Goal: Information Seeking & Learning: Learn about a topic

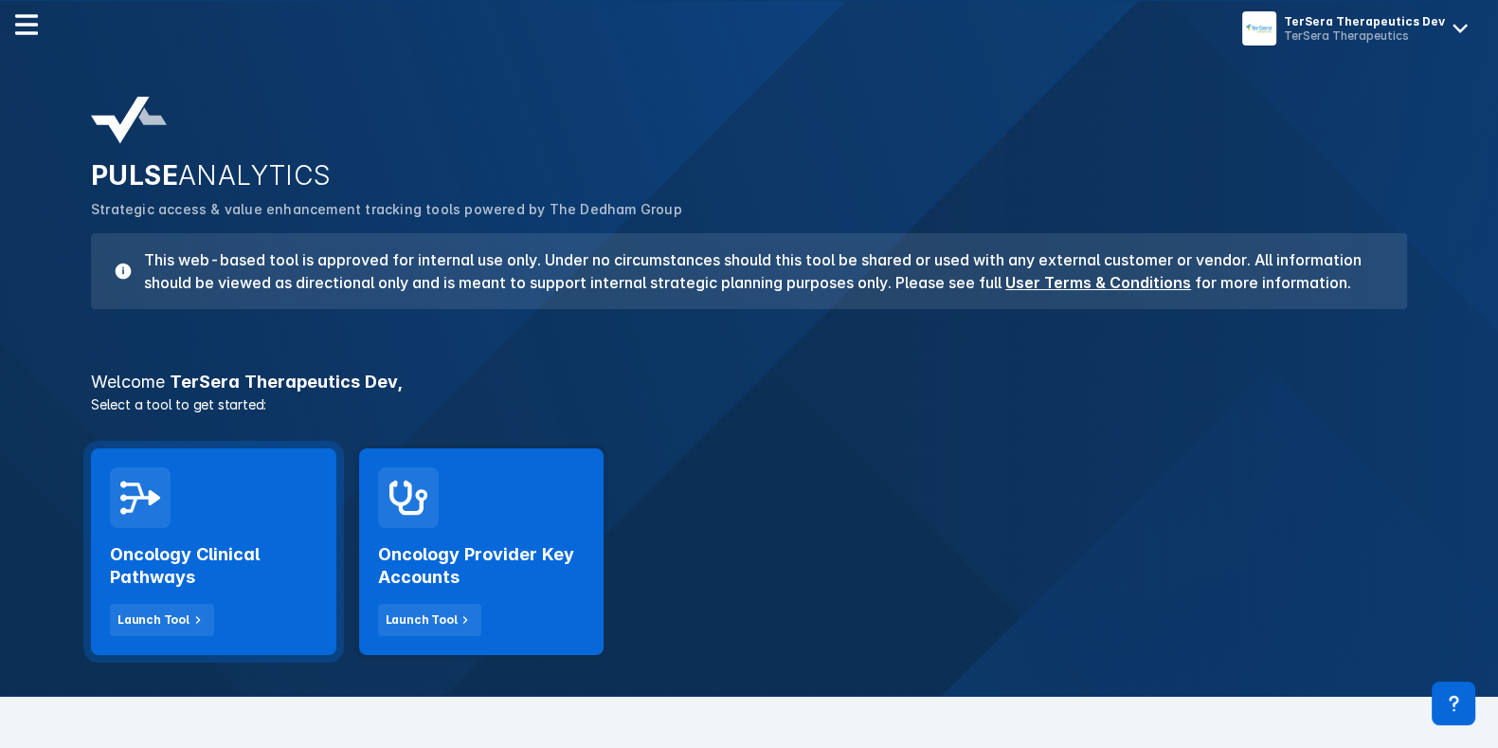
click at [257, 543] on h2 "Oncology Clinical Pathways" at bounding box center [214, 565] width 208 height 45
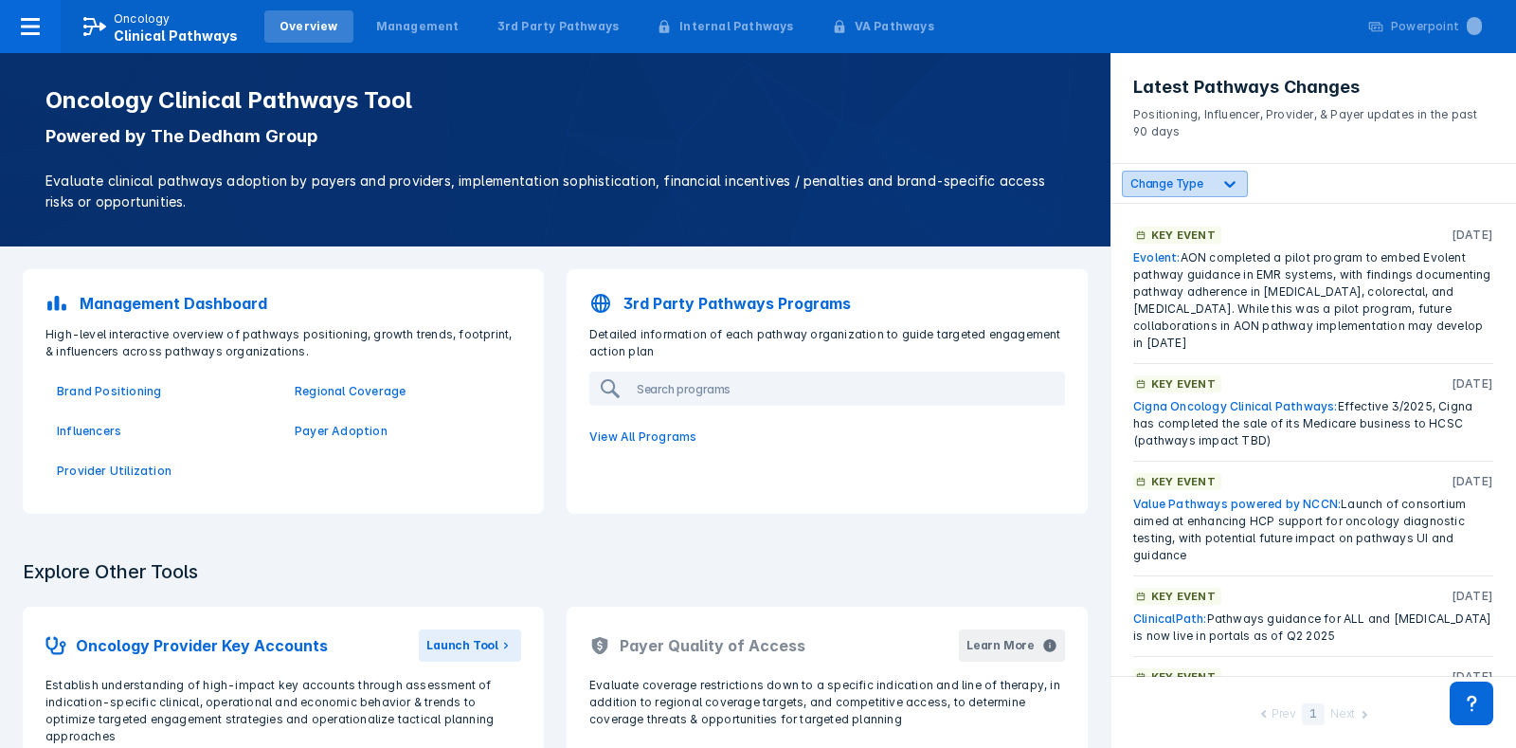
click at [1170, 175] on div "Change Type" at bounding box center [1167, 183] width 89 height 18
click at [1174, 175] on div "Change Type" at bounding box center [1167, 183] width 89 height 18
click at [1224, 184] on icon at bounding box center [1229, 184] width 11 height 7
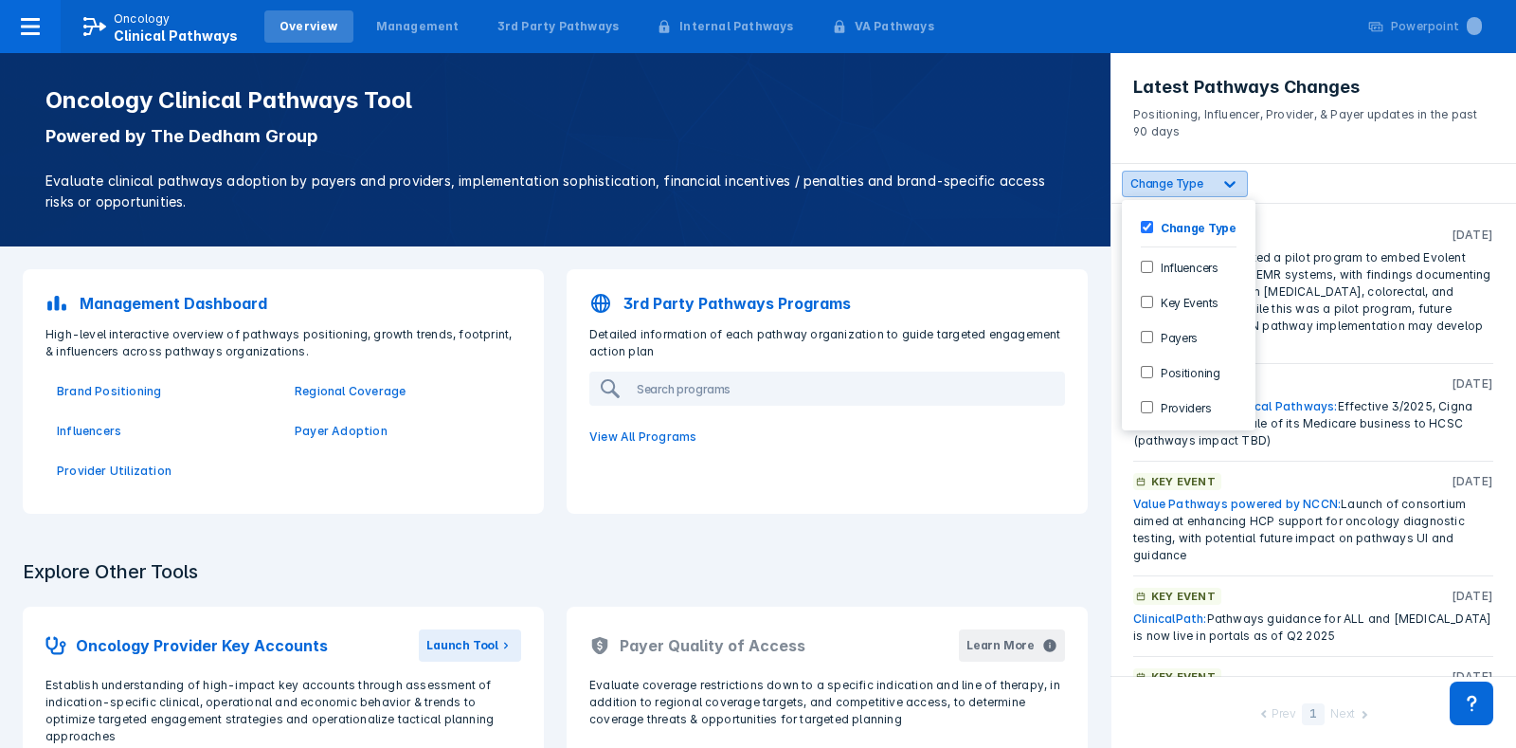
click at [1153, 186] on span "Change Type" at bounding box center [1166, 183] width 73 height 14
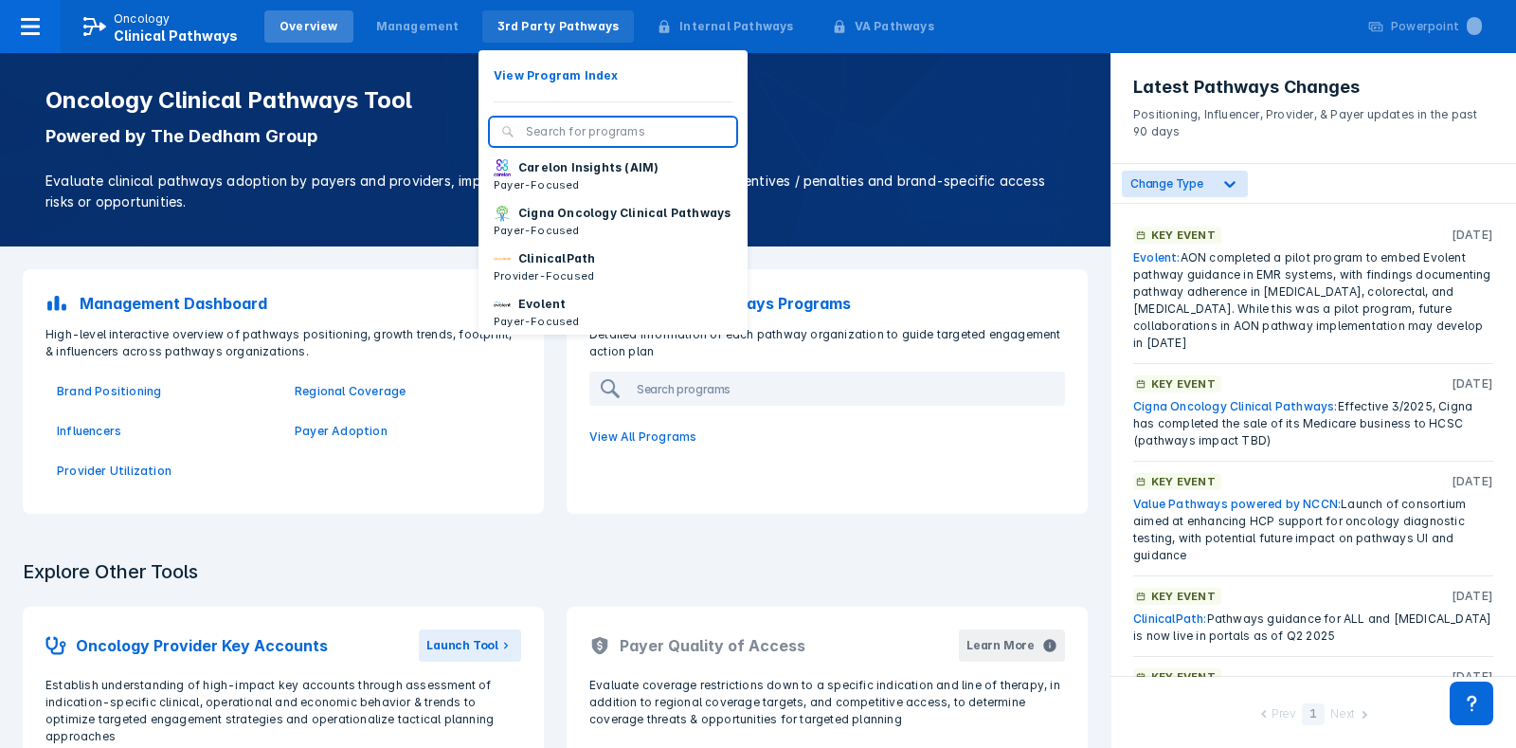
click at [553, 38] on div "3rd Party Pathways" at bounding box center [558, 26] width 153 height 32
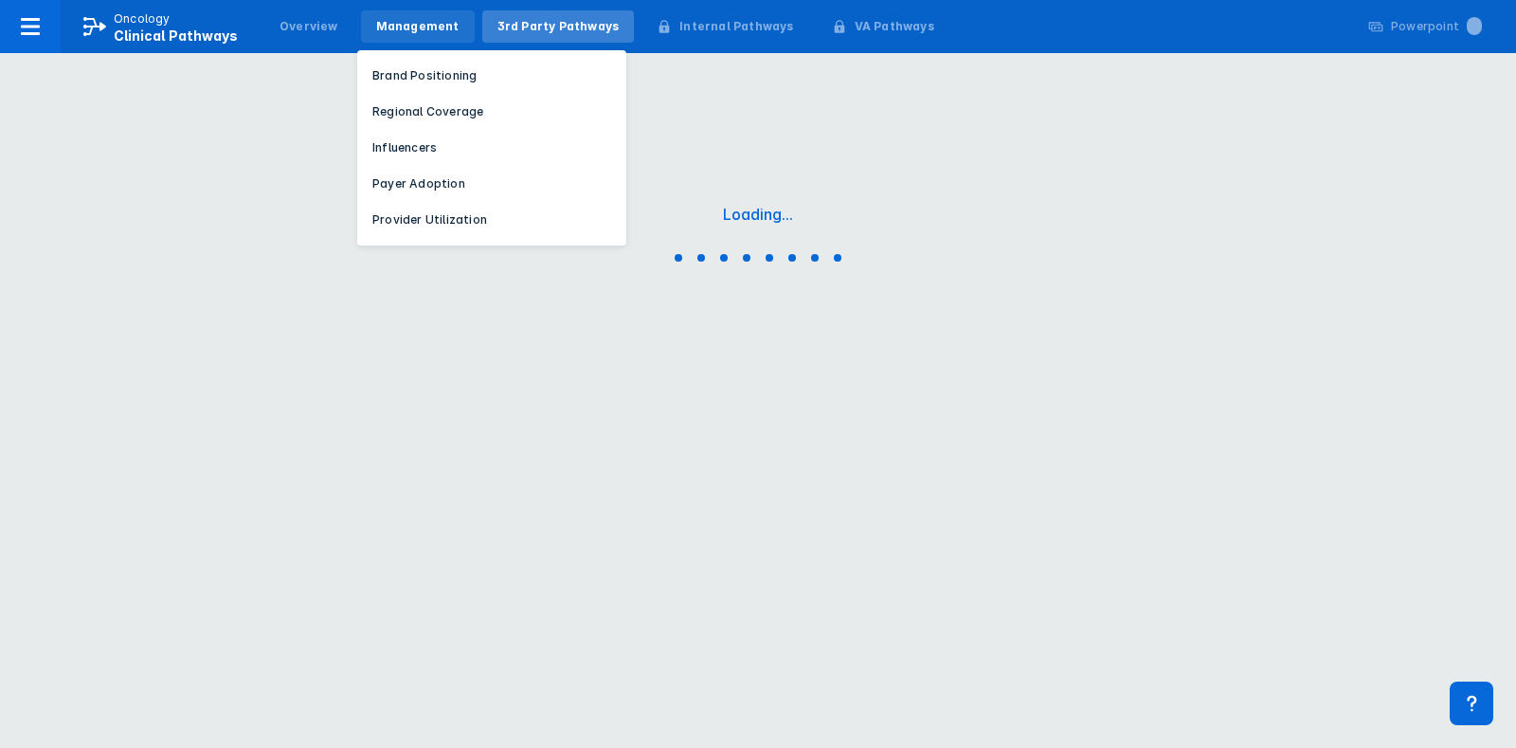
click at [437, 42] on div "Management" at bounding box center [418, 26] width 114 height 32
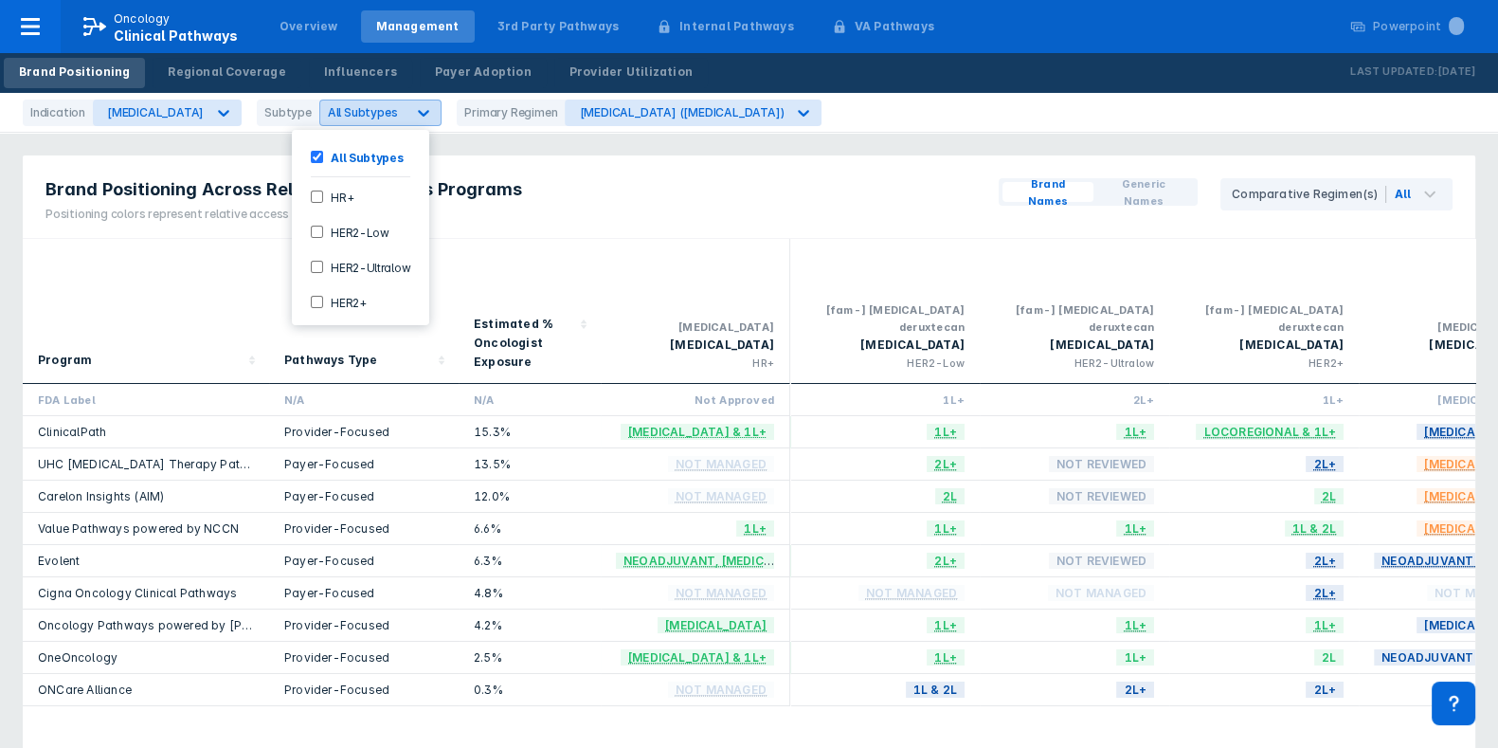
click at [361, 111] on span "All Subtypes" at bounding box center [363, 112] width 70 height 14
click at [178, 110] on div "[MEDICAL_DATA]" at bounding box center [155, 112] width 97 height 14
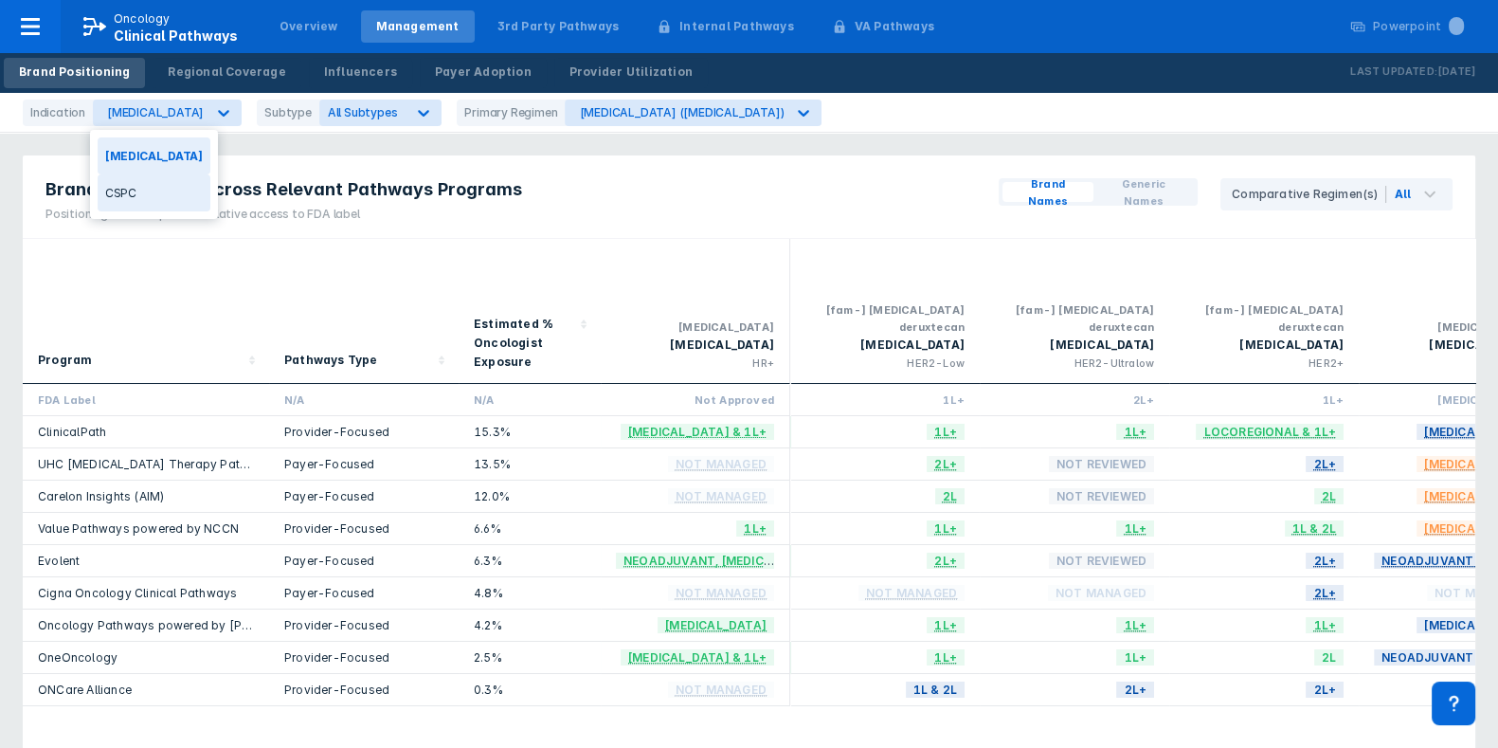
click at [152, 196] on div "CSPC" at bounding box center [154, 192] width 113 height 37
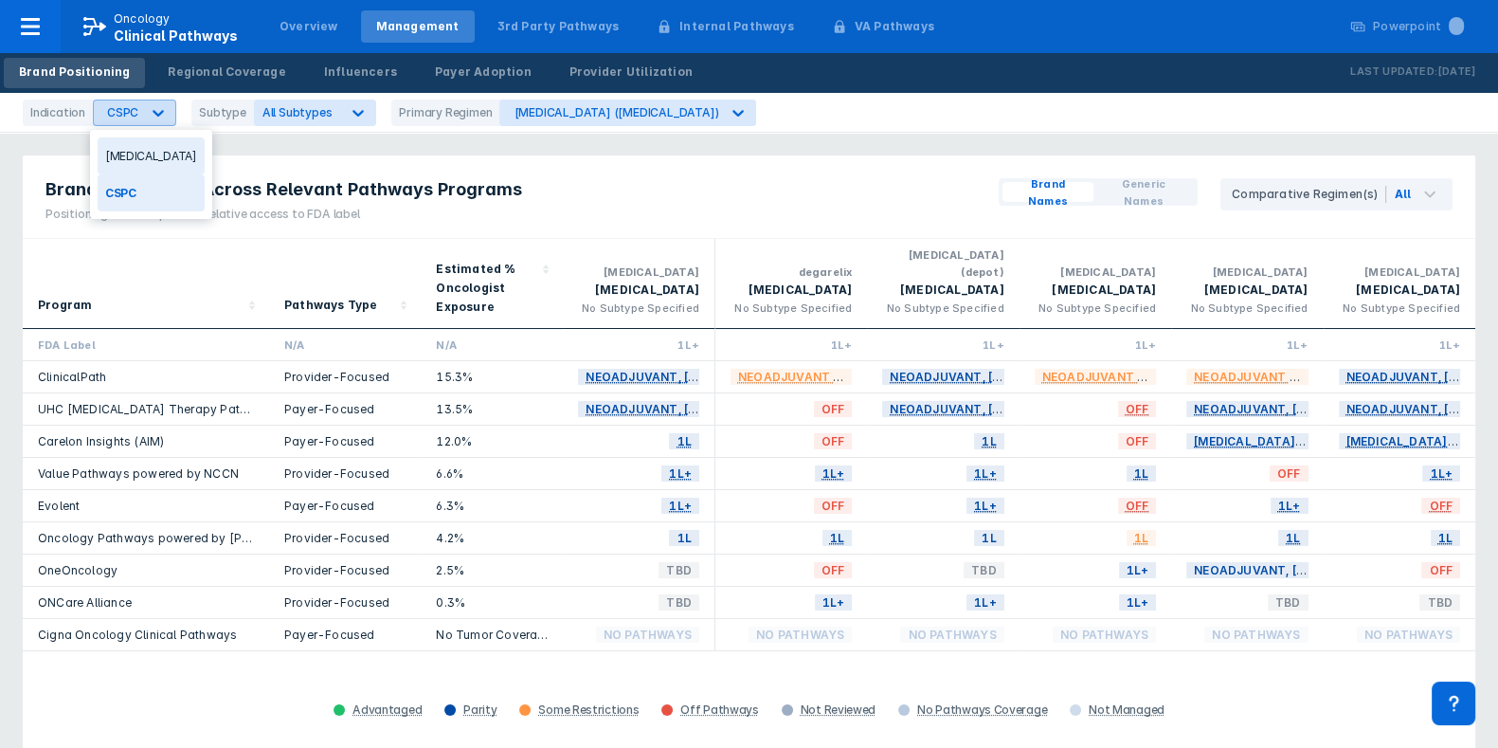
click at [149, 109] on icon at bounding box center [158, 112] width 19 height 19
click at [138, 164] on div "[MEDICAL_DATA]" at bounding box center [151, 155] width 107 height 37
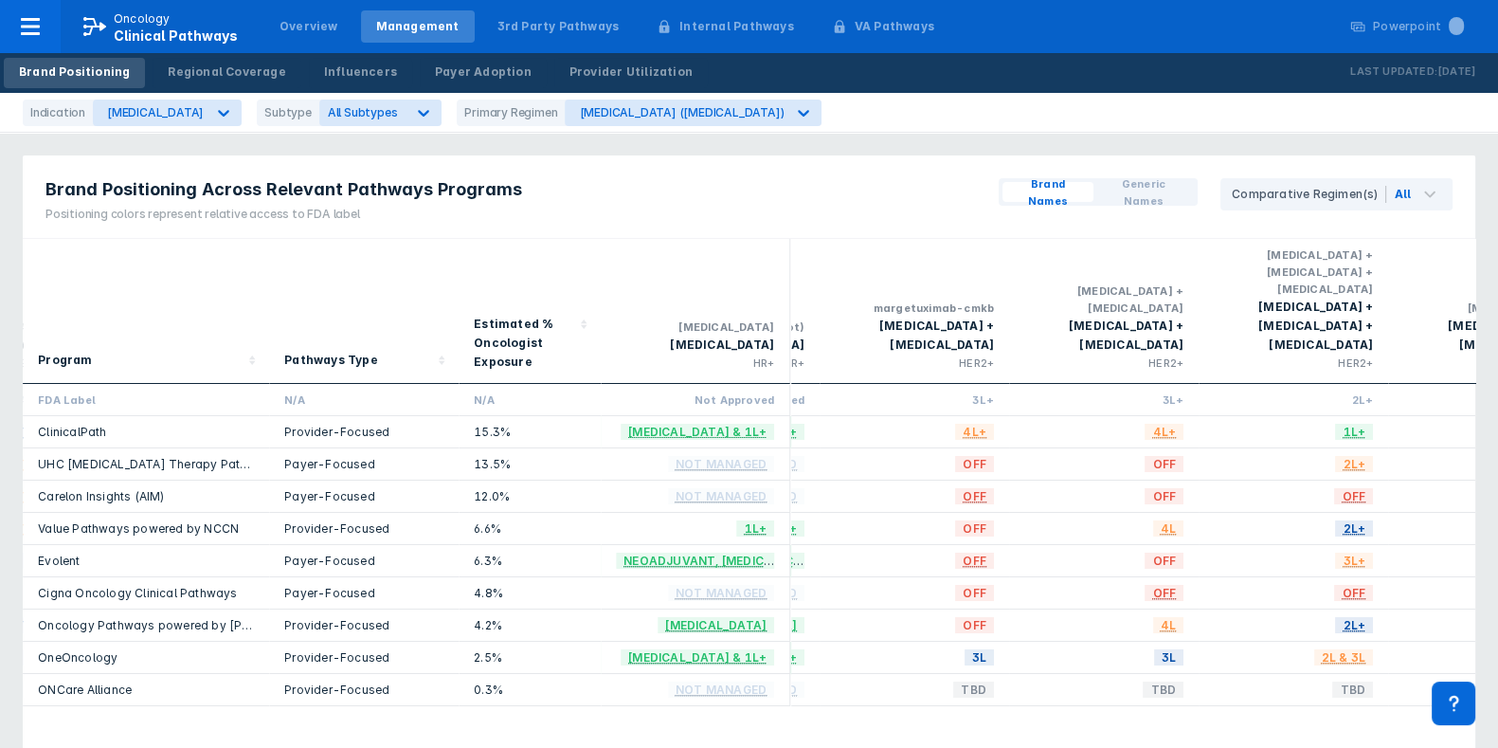
scroll to position [0, 1496]
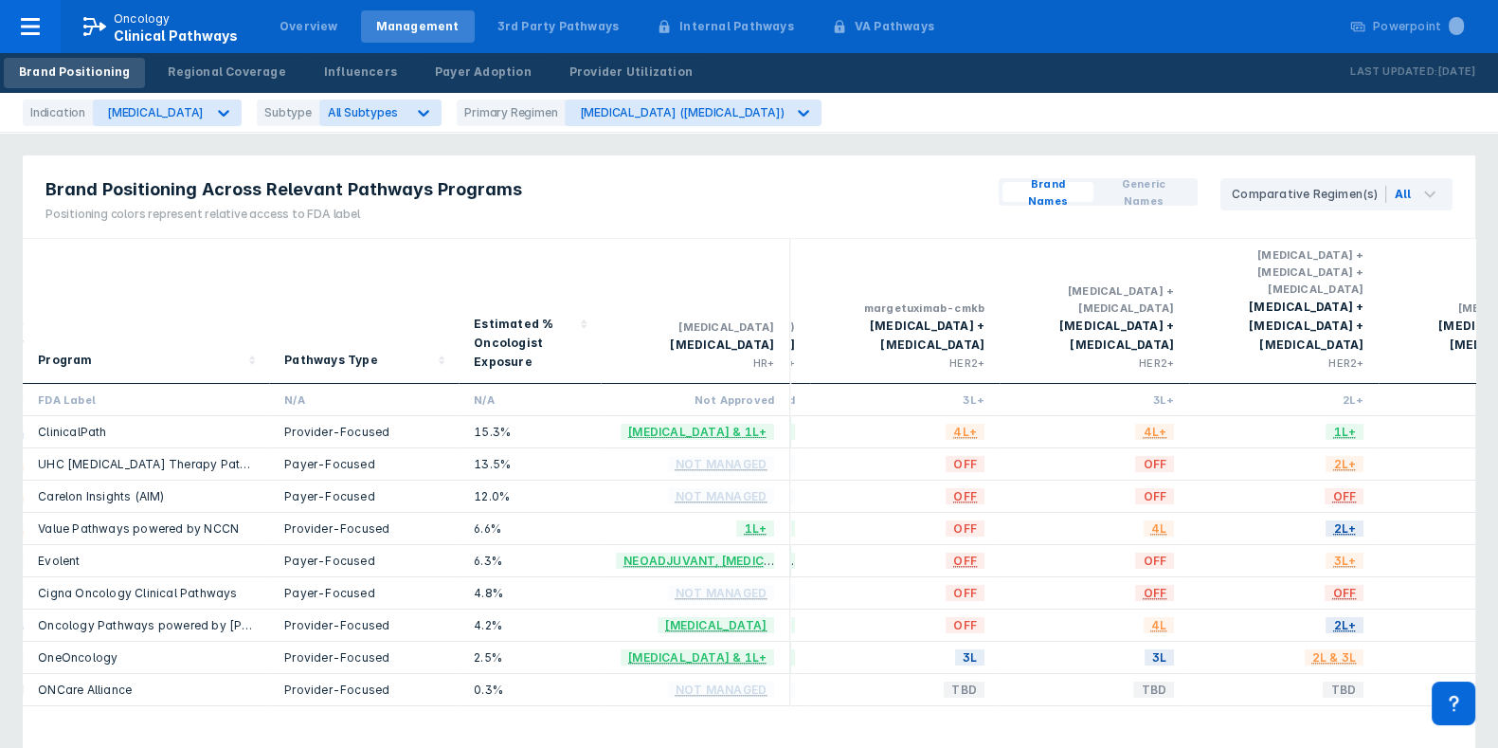
click at [1025, 697] on div "Program Pathways Type Estimated % Oncologist Exposure [MEDICAL_DATA] [MEDICAL_D…" at bounding box center [749, 508] width 1453 height 539
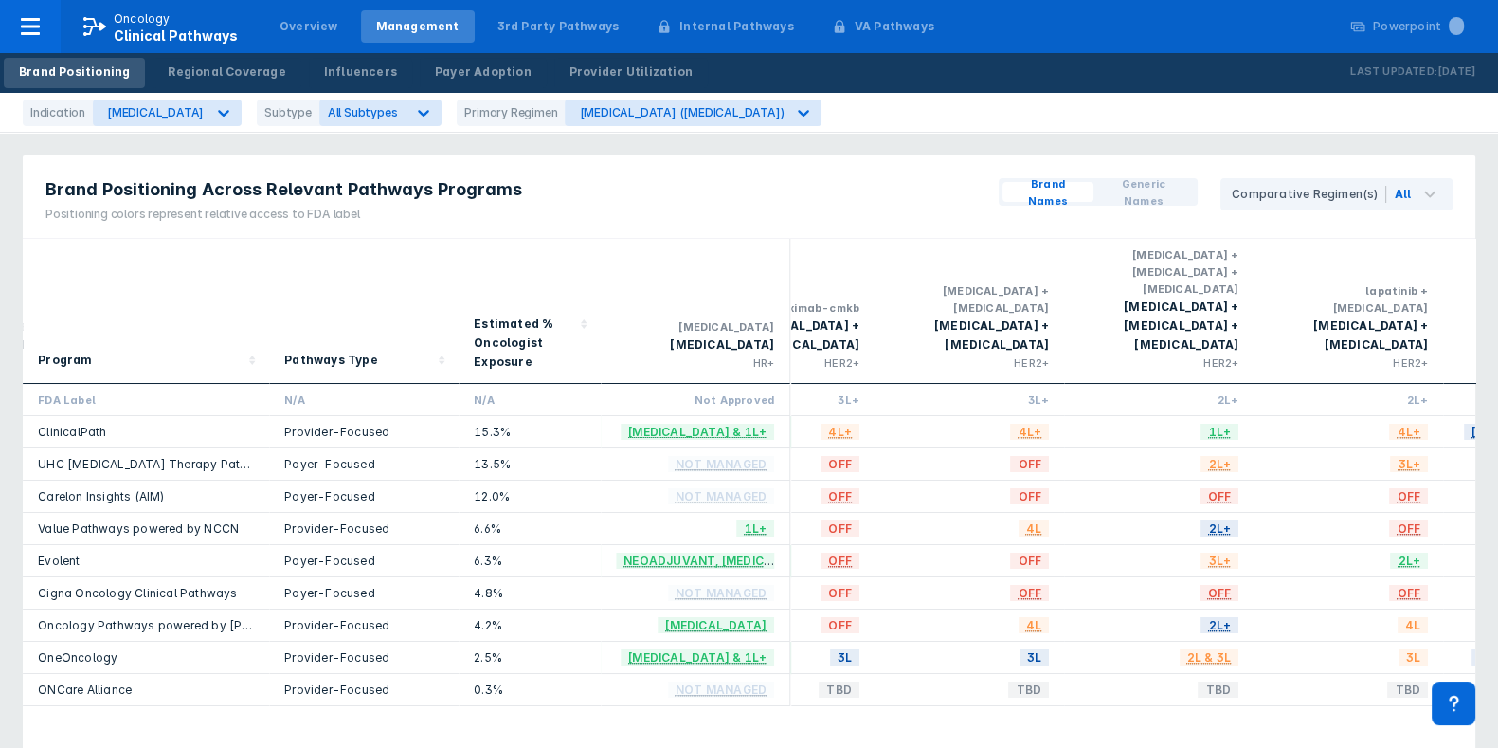
scroll to position [0, 1779]
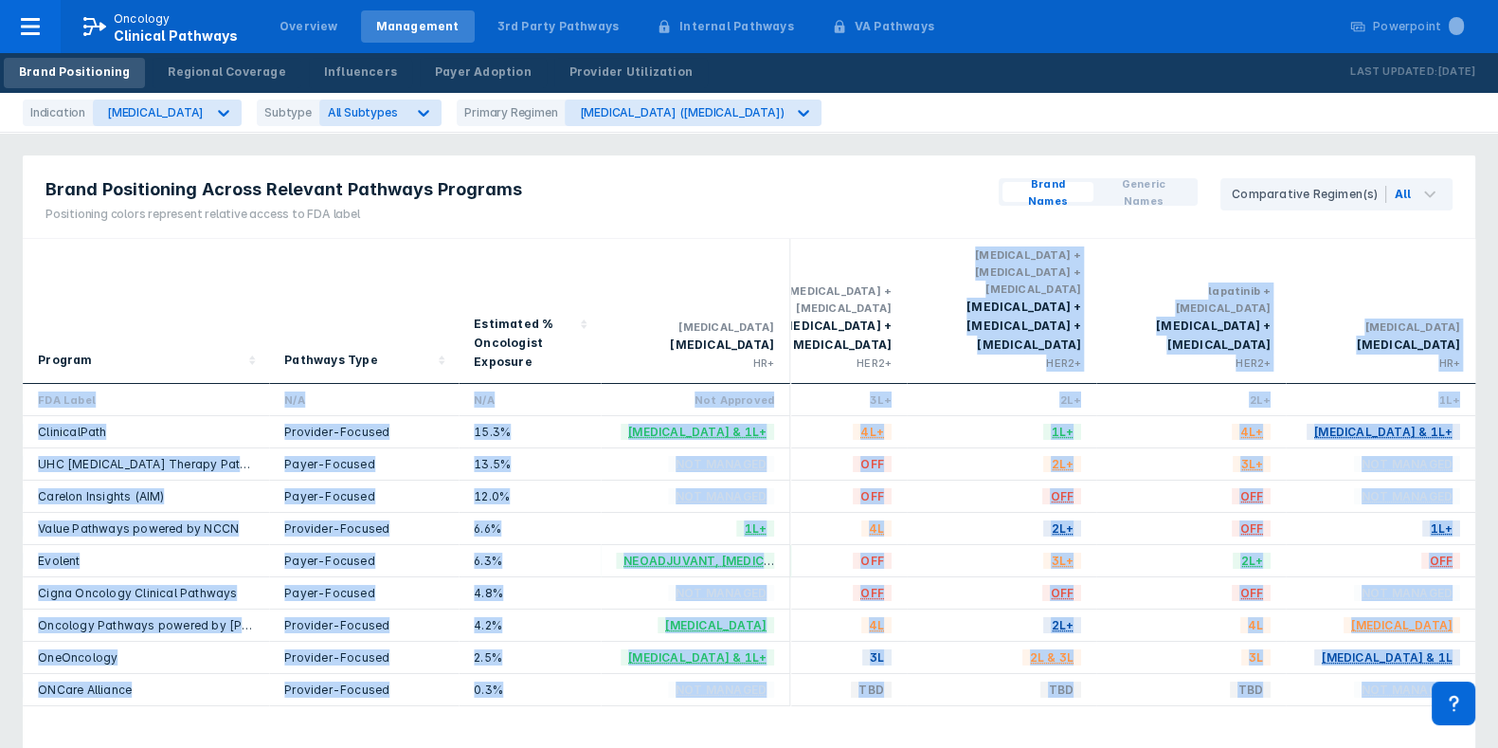
drag, startPoint x: 1017, startPoint y: 693, endPoint x: 893, endPoint y: 675, distance: 125.4
click at [895, 675] on div "Program Pathways Type Estimated % Oncologist Exposure [MEDICAL_DATA] [MEDICAL_D…" at bounding box center [749, 508] width 1453 height 539
click at [861, 609] on div "4L" at bounding box center [812, 625] width 190 height 32
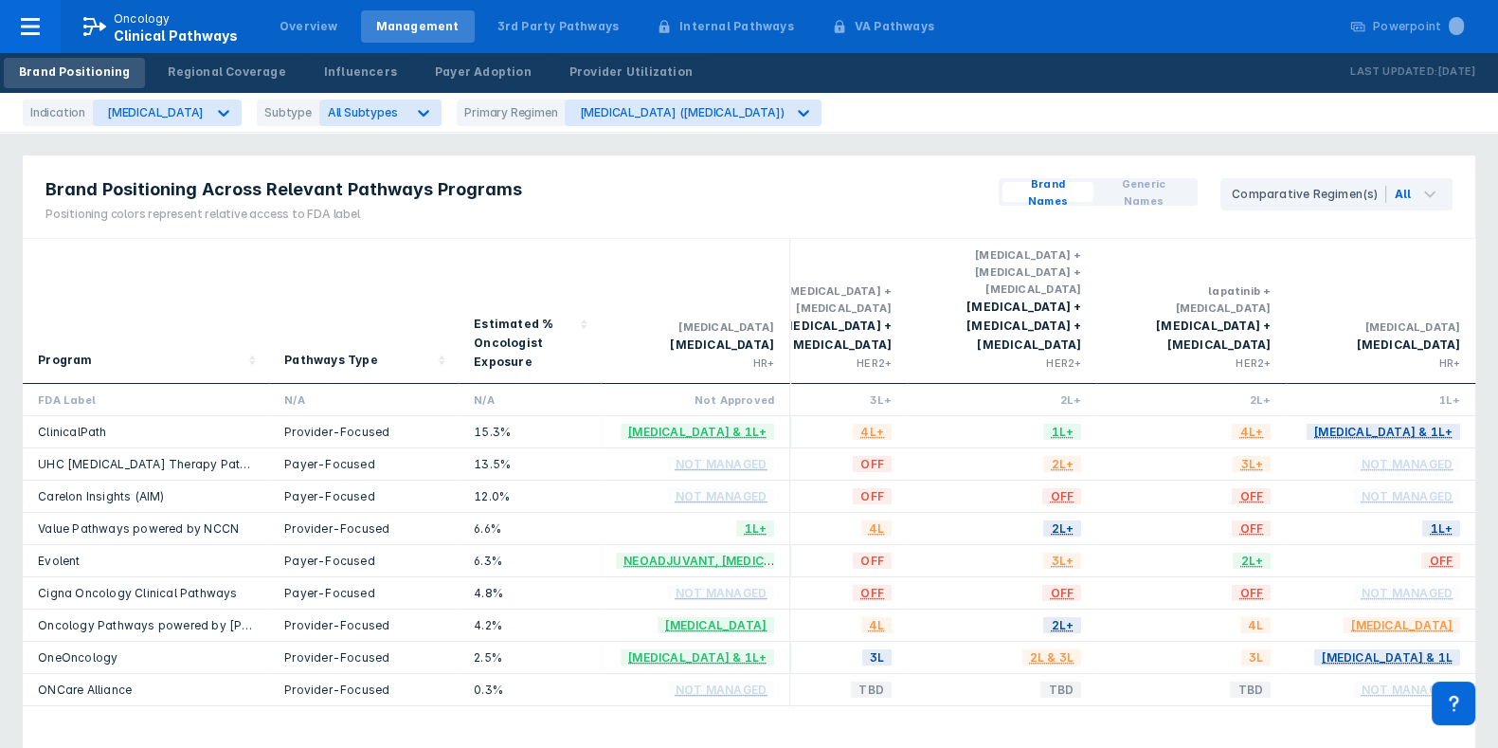
click at [853, 689] on div "Program Pathways Type Estimated % Oncologist Exposure [MEDICAL_DATA] [MEDICAL_D…" at bounding box center [749, 508] width 1453 height 539
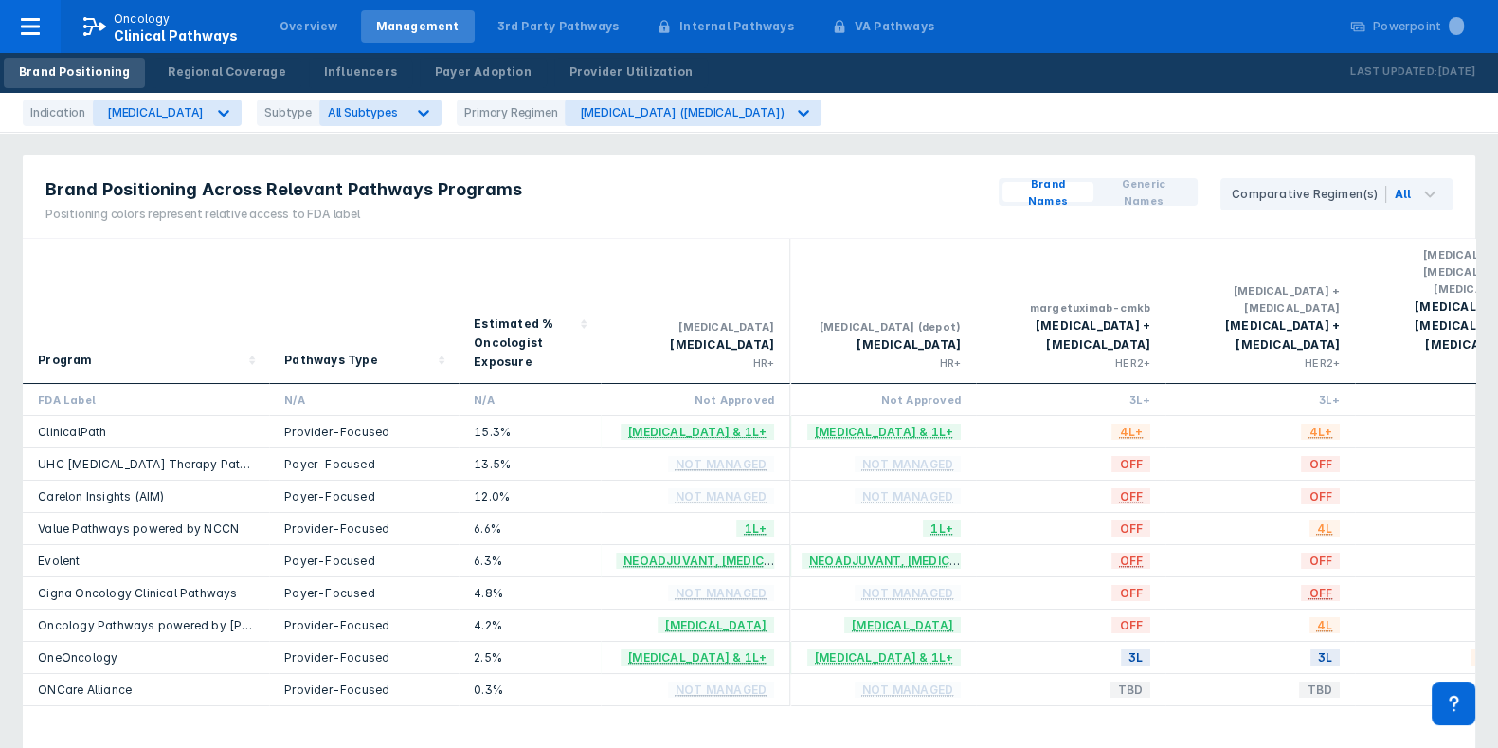
scroll to position [0, 1328]
click at [207, 106] on div at bounding box center [224, 113] width 34 height 34
click at [156, 190] on div "CSPC" at bounding box center [154, 192] width 113 height 37
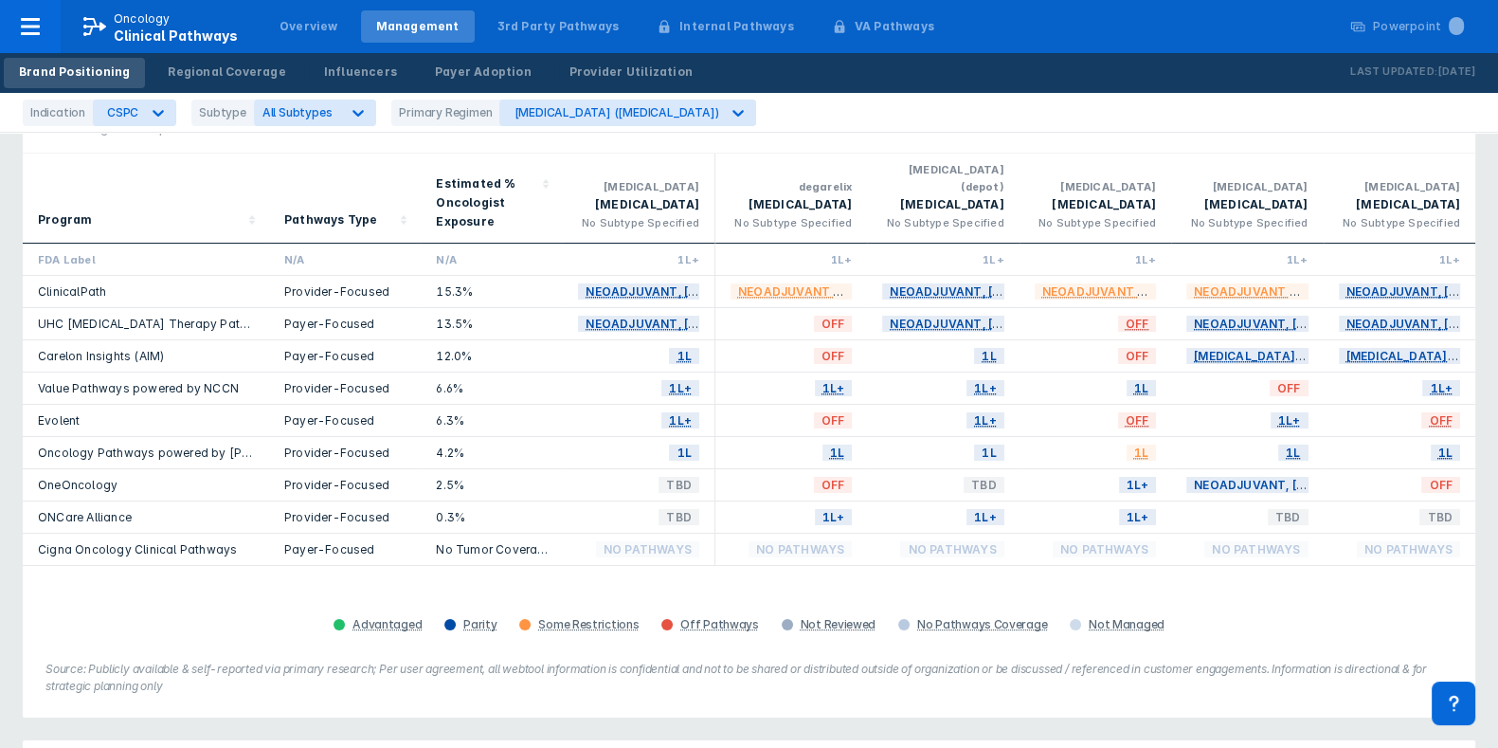
scroll to position [118, 0]
